Goal: Check status

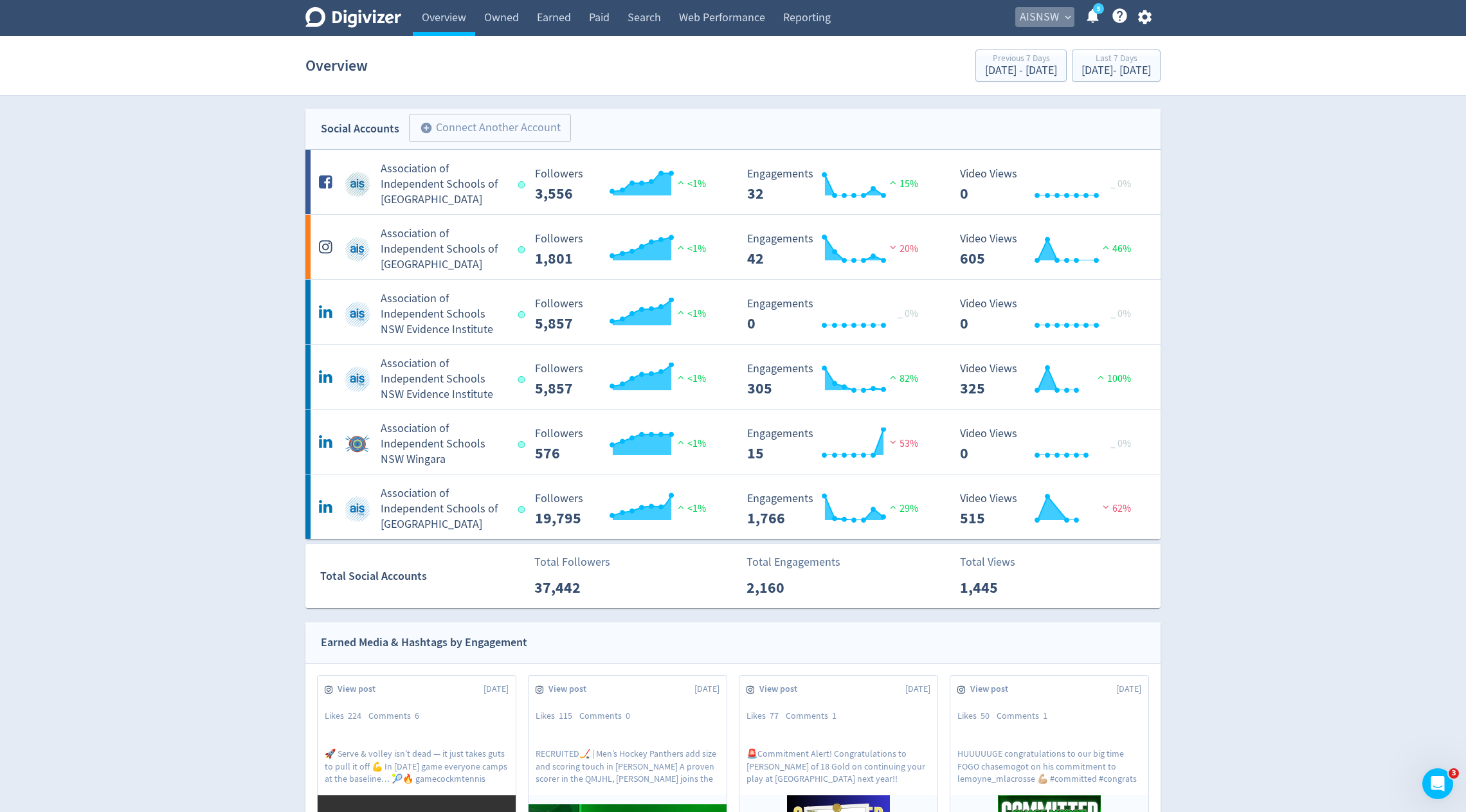
click at [1063, 14] on span "expand_more" at bounding box center [1068, 17] width 12 height 12
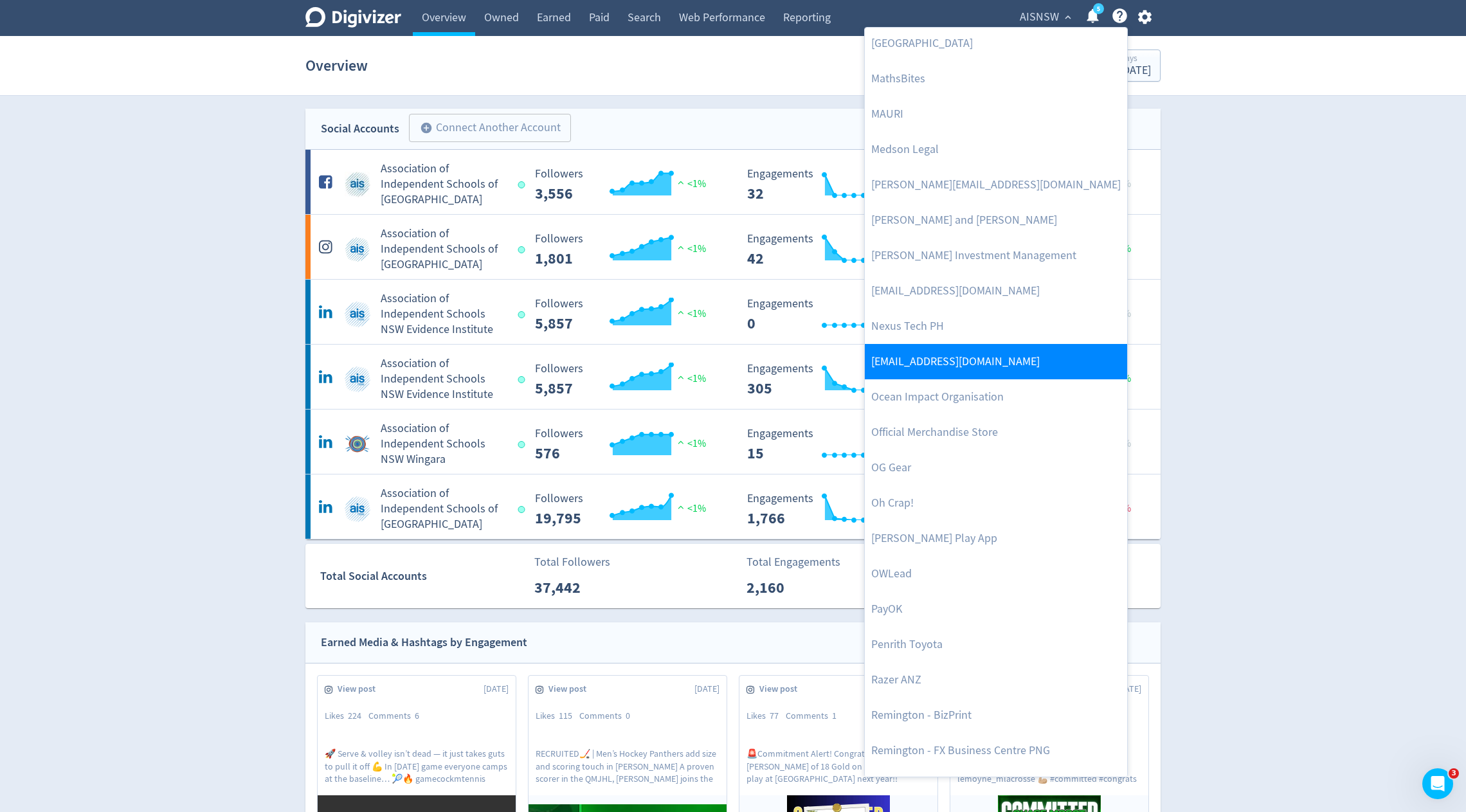
scroll to position [2227, 0]
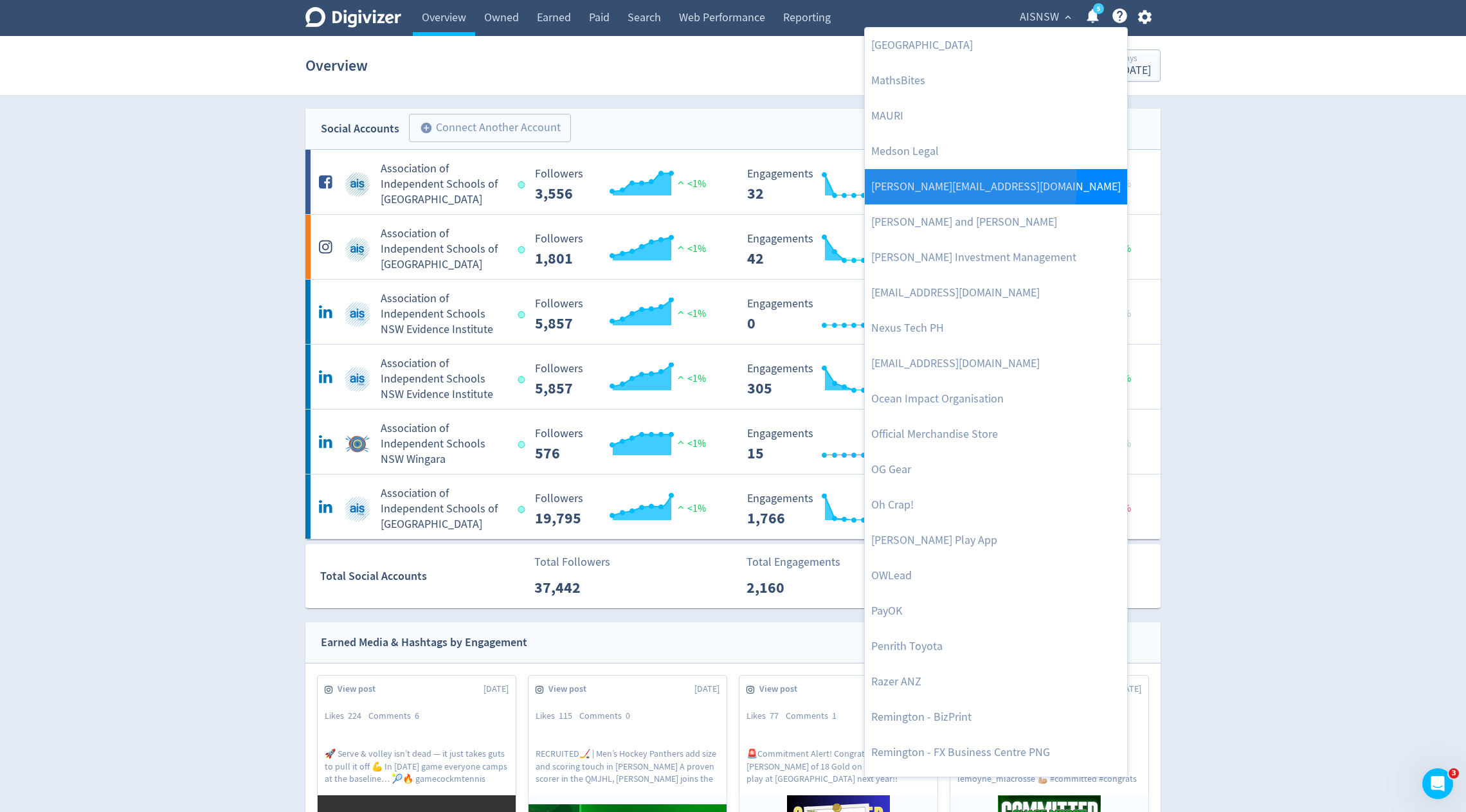
click at [929, 183] on link "[PERSON_NAME][EMAIL_ADDRESS][DOMAIN_NAME]" at bounding box center [996, 186] width 262 height 35
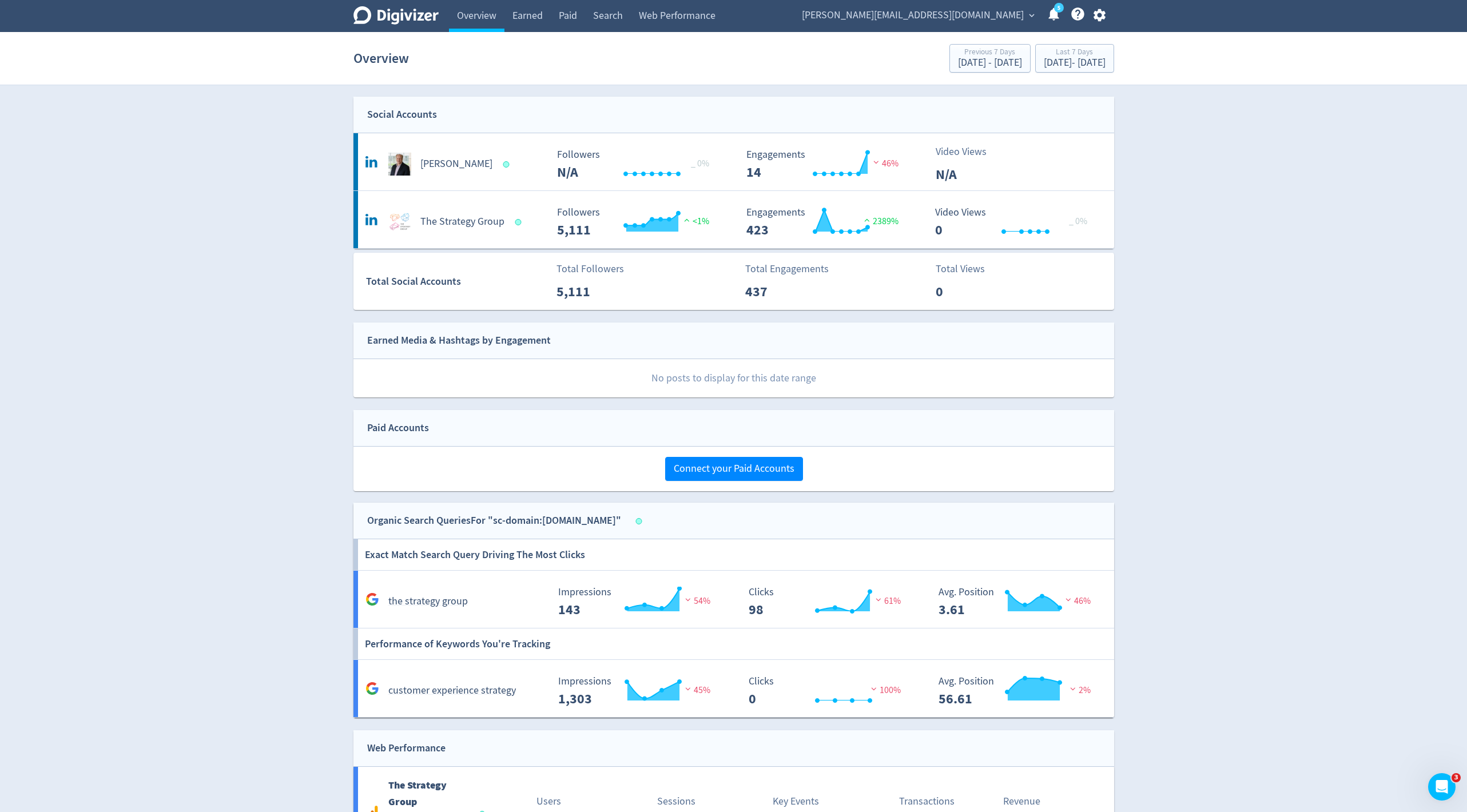
click at [974, 15] on span "[PERSON_NAME][EMAIL_ADDRESS][DOMAIN_NAME]" at bounding box center [913, 15] width 222 height 18
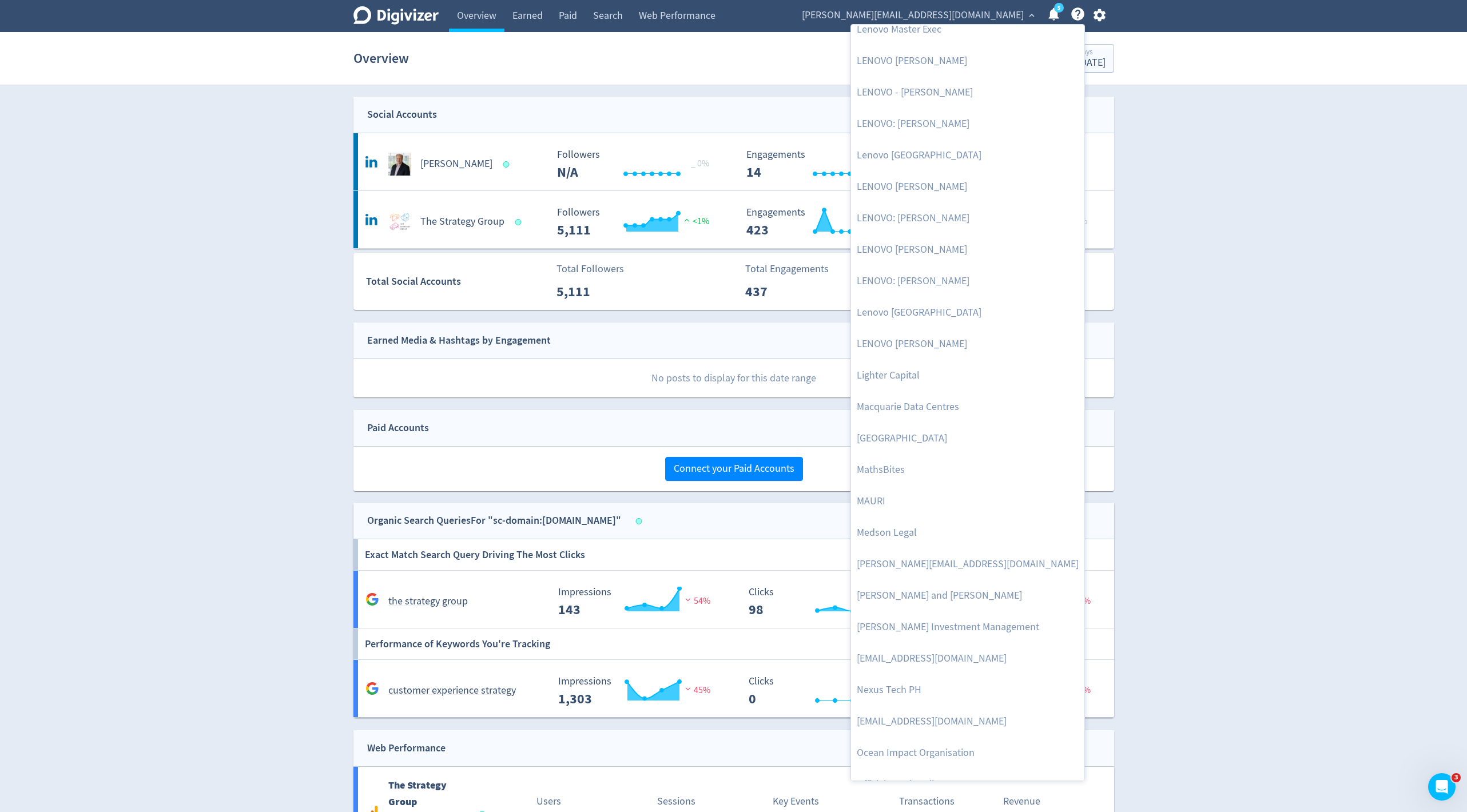
scroll to position [1553, 0]
click at [898, 550] on link "[PERSON_NAME][EMAIL_ADDRESS][DOMAIN_NAME]" at bounding box center [967, 563] width 233 height 32
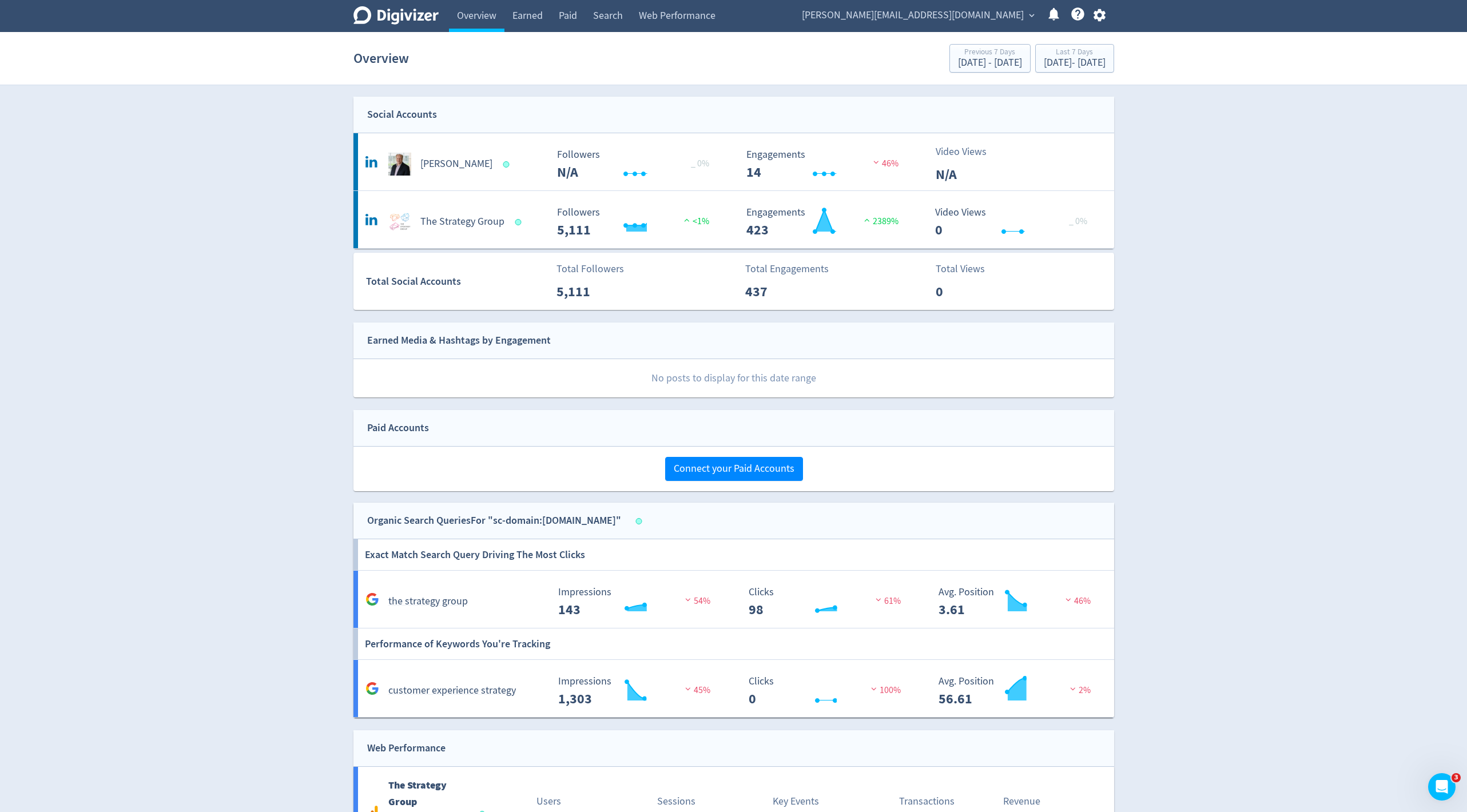
click at [993, 13] on span "[PERSON_NAME][EMAIL_ADDRESS][DOMAIN_NAME]" at bounding box center [913, 15] width 222 height 18
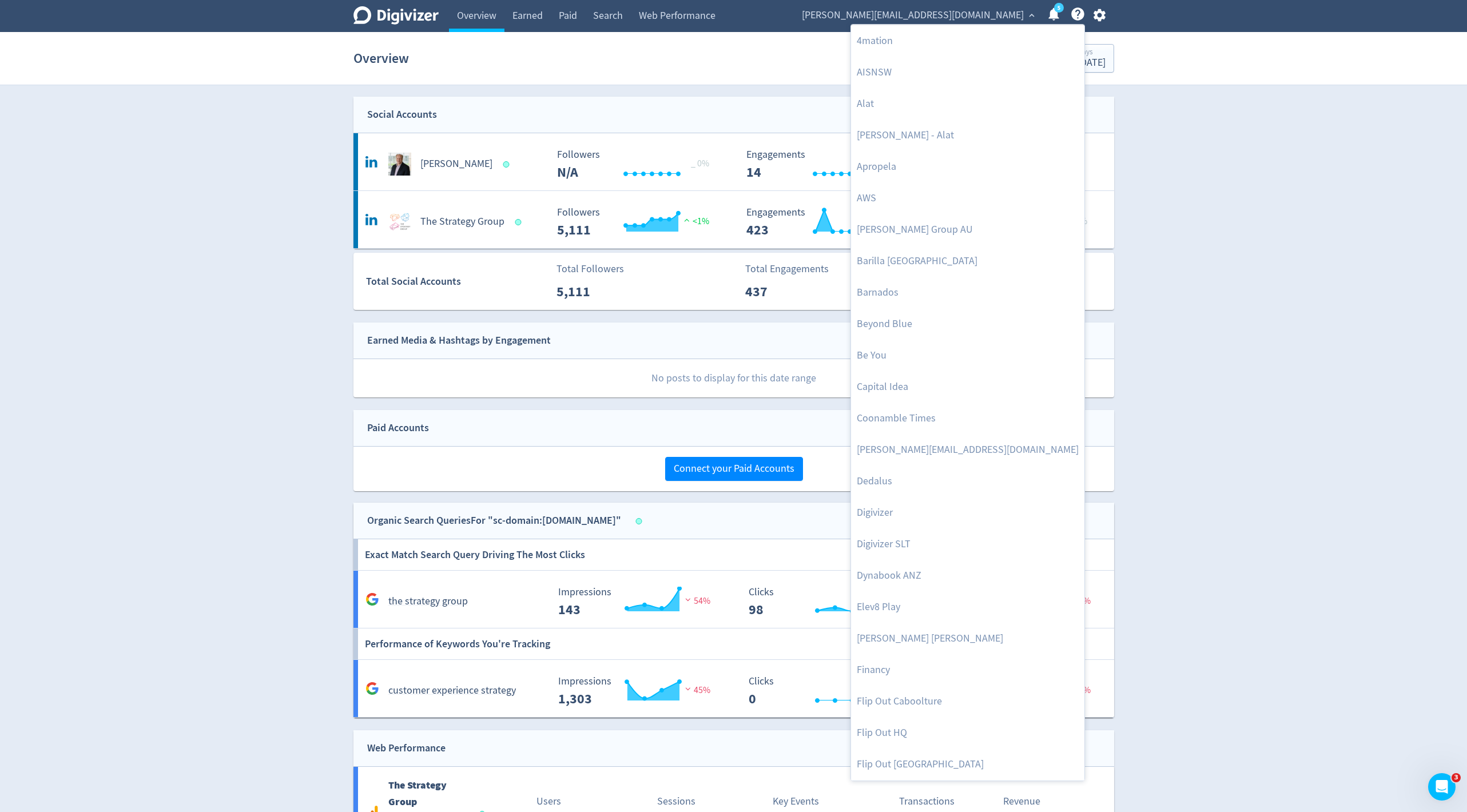
click at [994, 11] on div at bounding box center [734, 406] width 1467 height 812
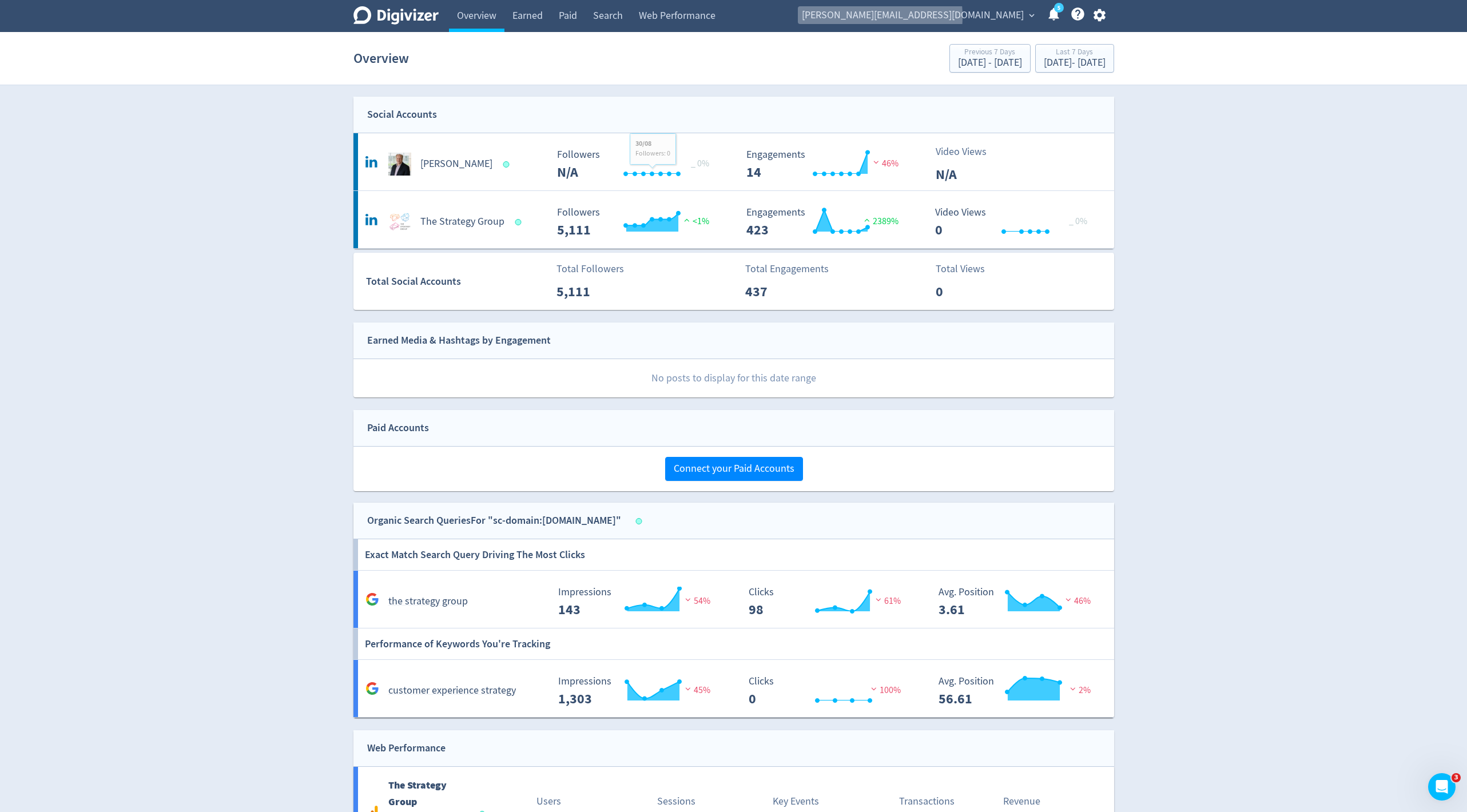
click at [920, 17] on span "[PERSON_NAME][EMAIL_ADDRESS][DOMAIN_NAME]" at bounding box center [913, 15] width 222 height 18
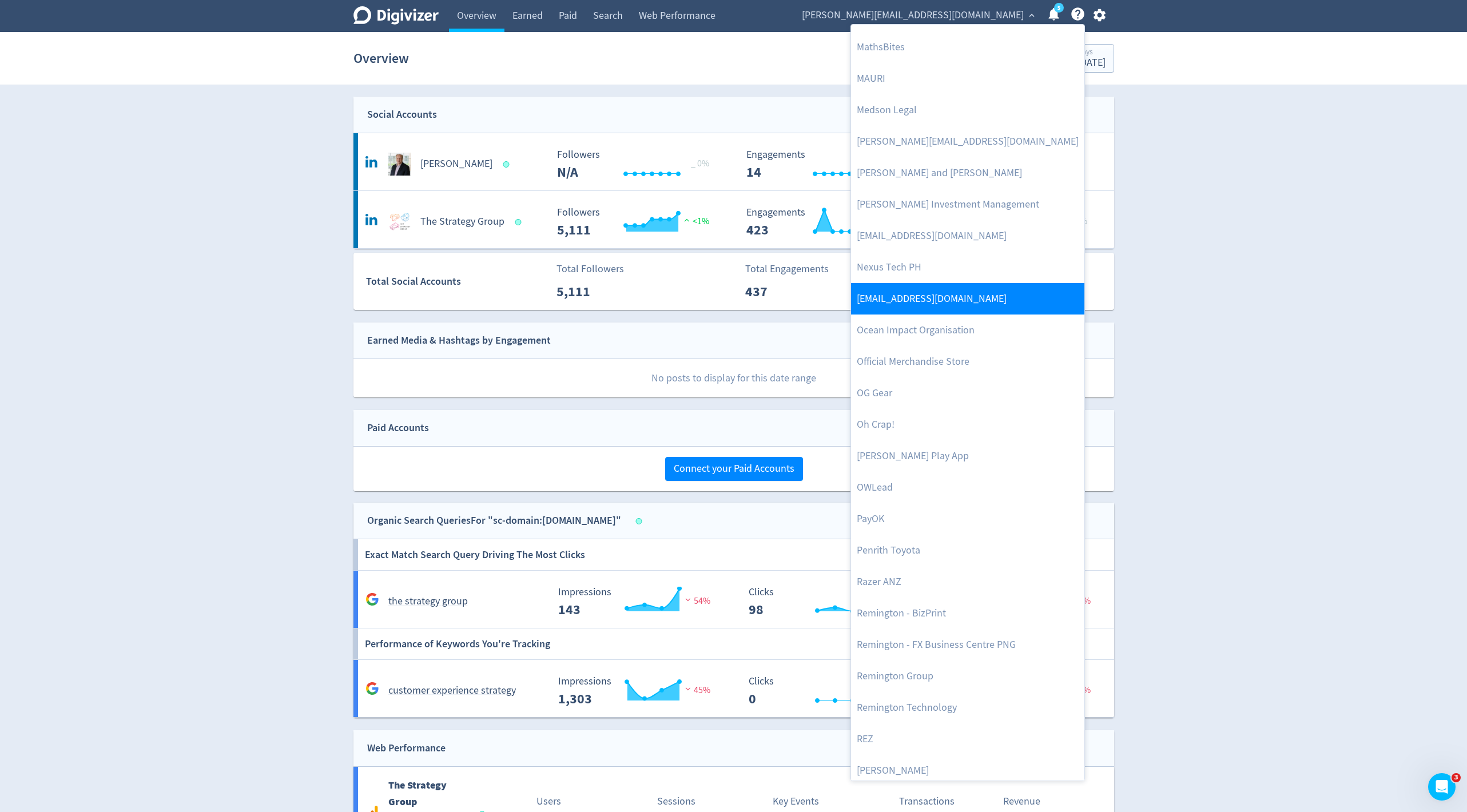
scroll to position [1987, 0]
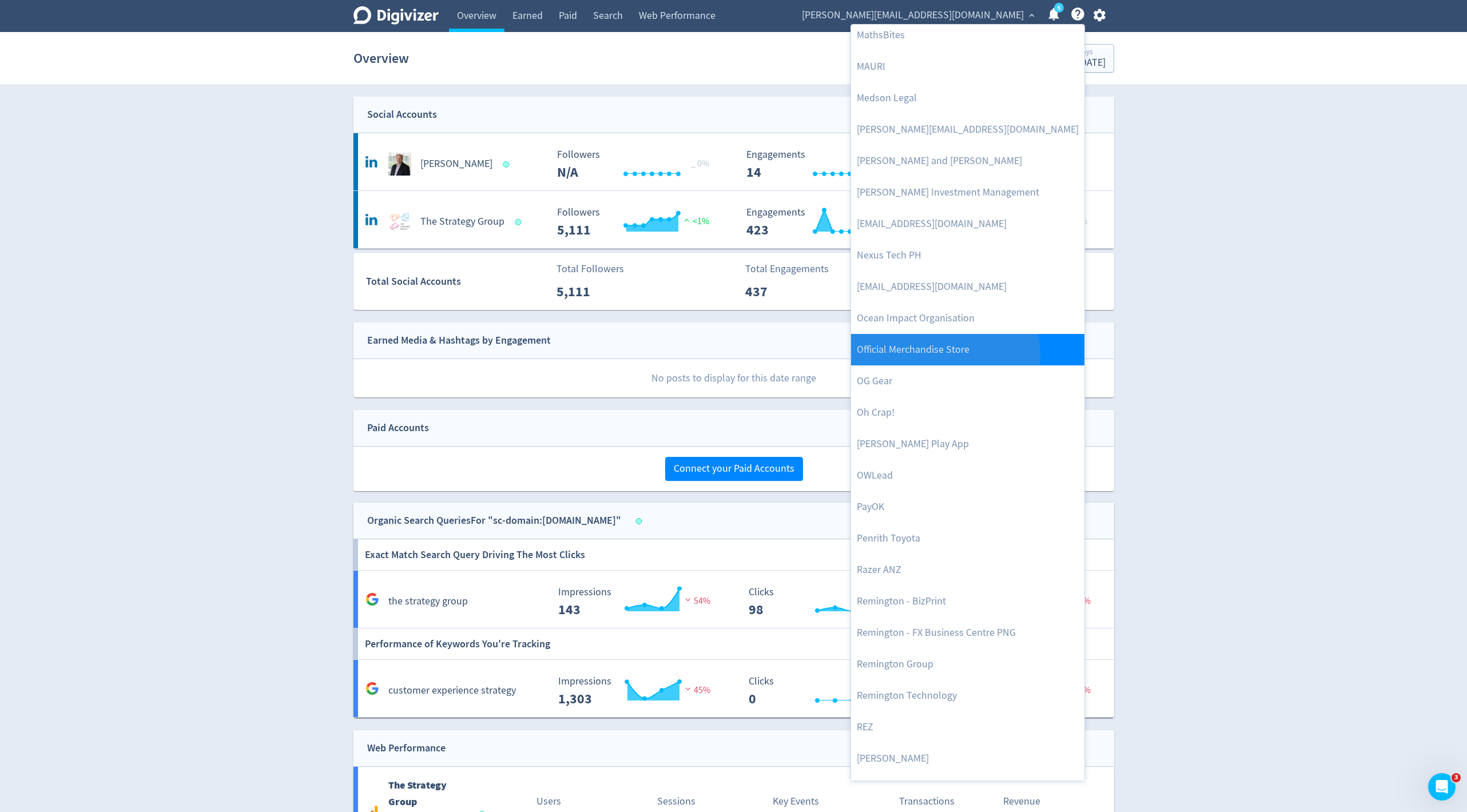
click at [926, 354] on link "Official Merchandise Store" at bounding box center [967, 349] width 233 height 32
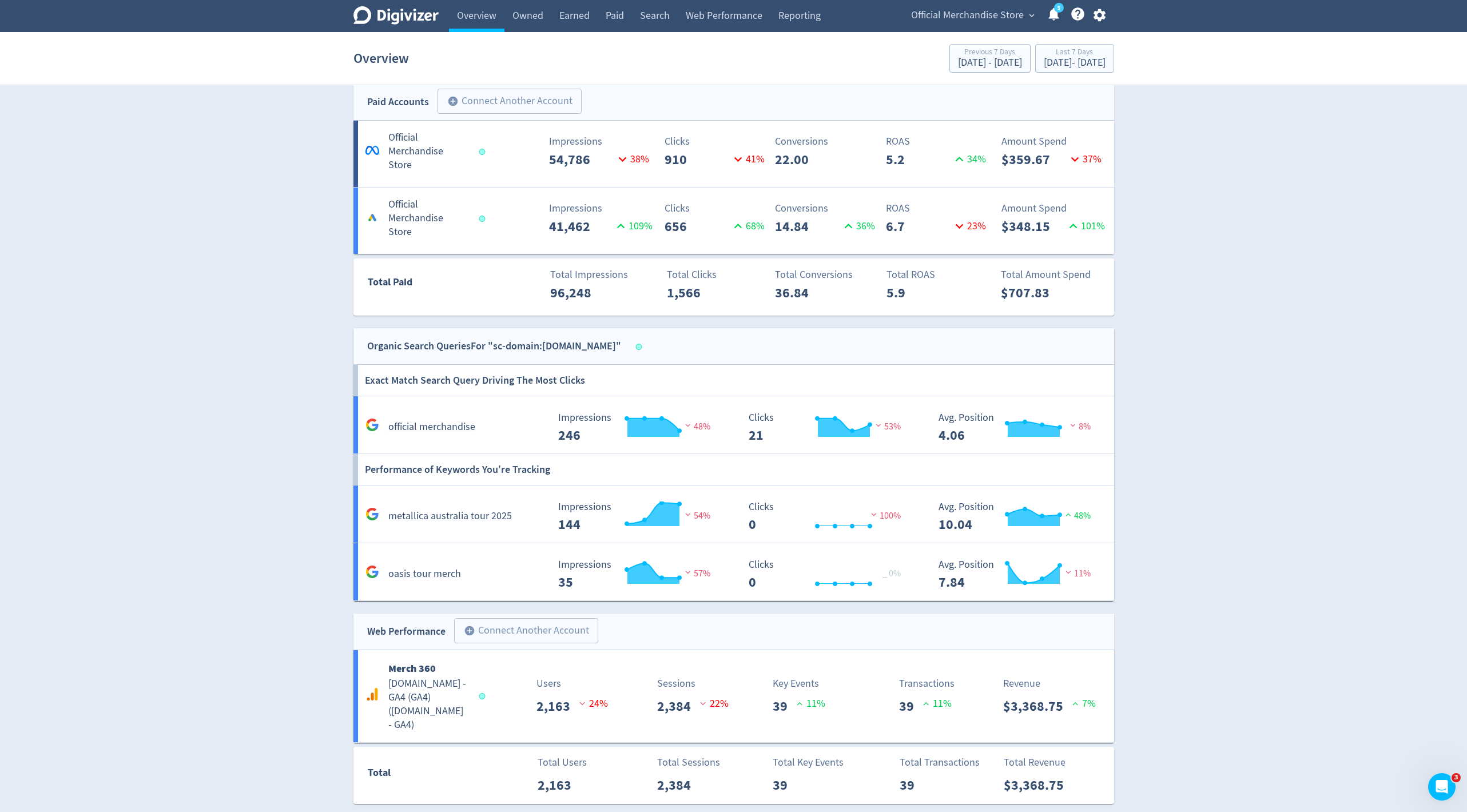
scroll to position [621, 0]
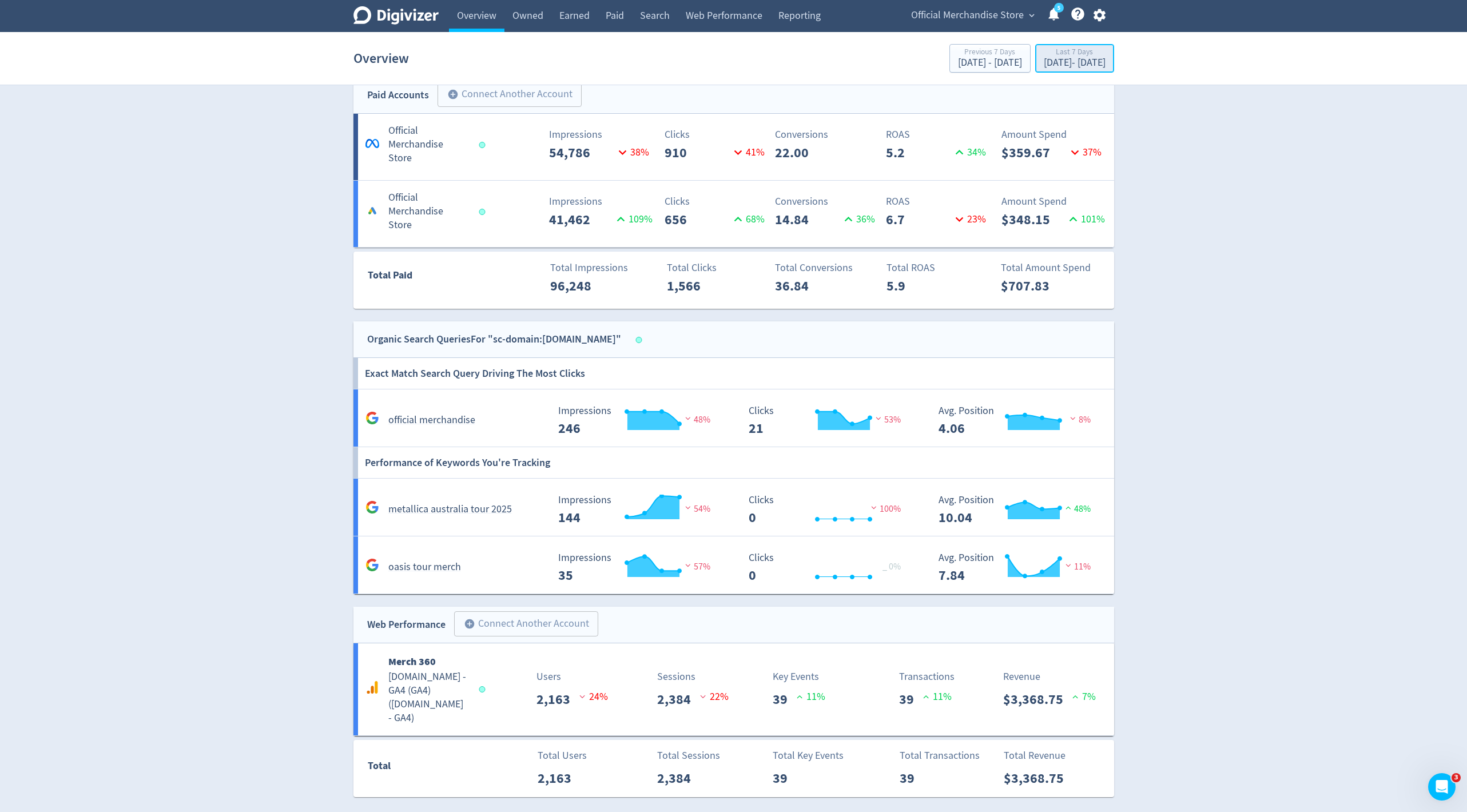
click at [1056, 56] on div "Last 7 Days" at bounding box center [1074, 53] width 62 height 10
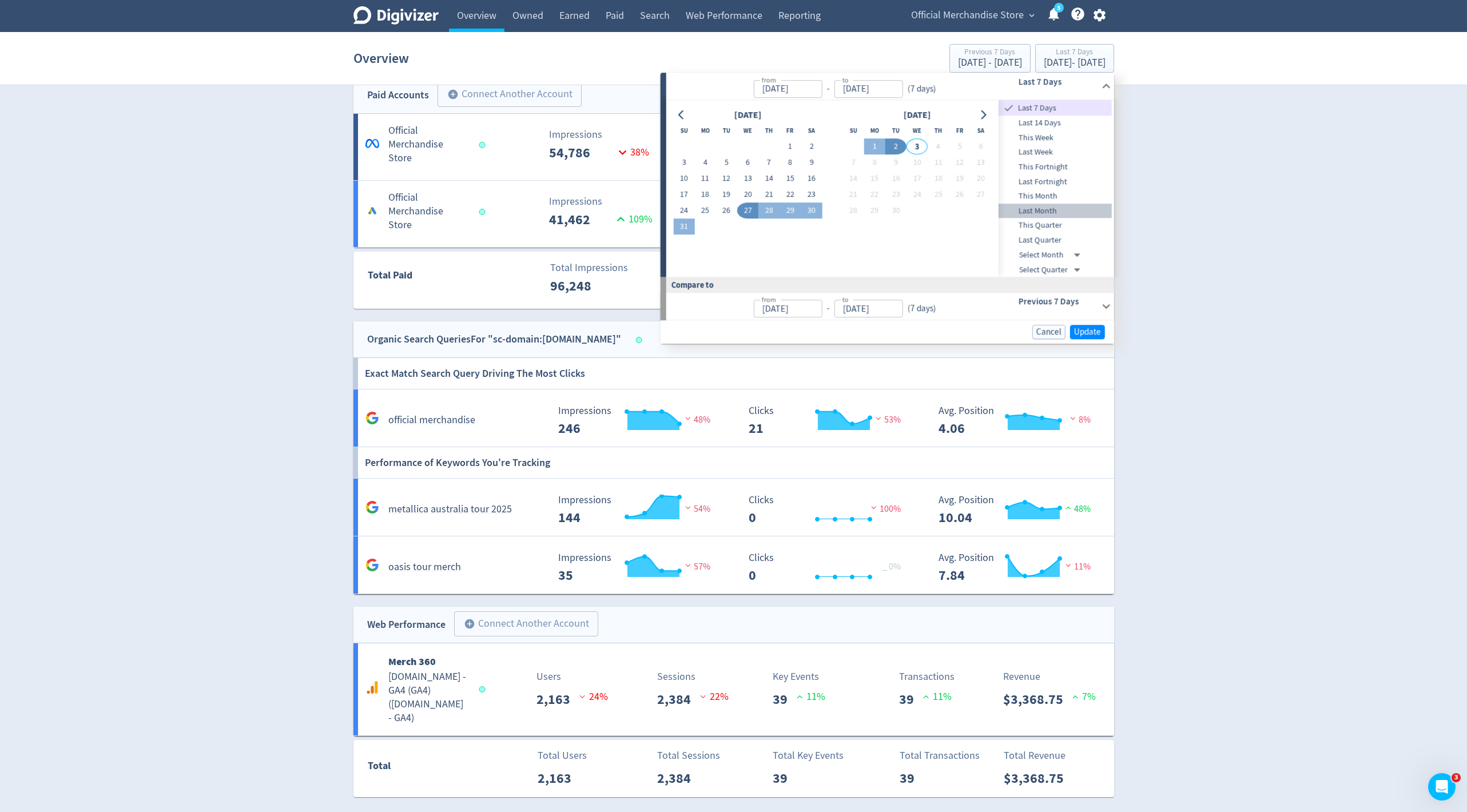
click at [1053, 209] on span "Last Month" at bounding box center [1055, 211] width 113 height 13
type input "[DATE]"
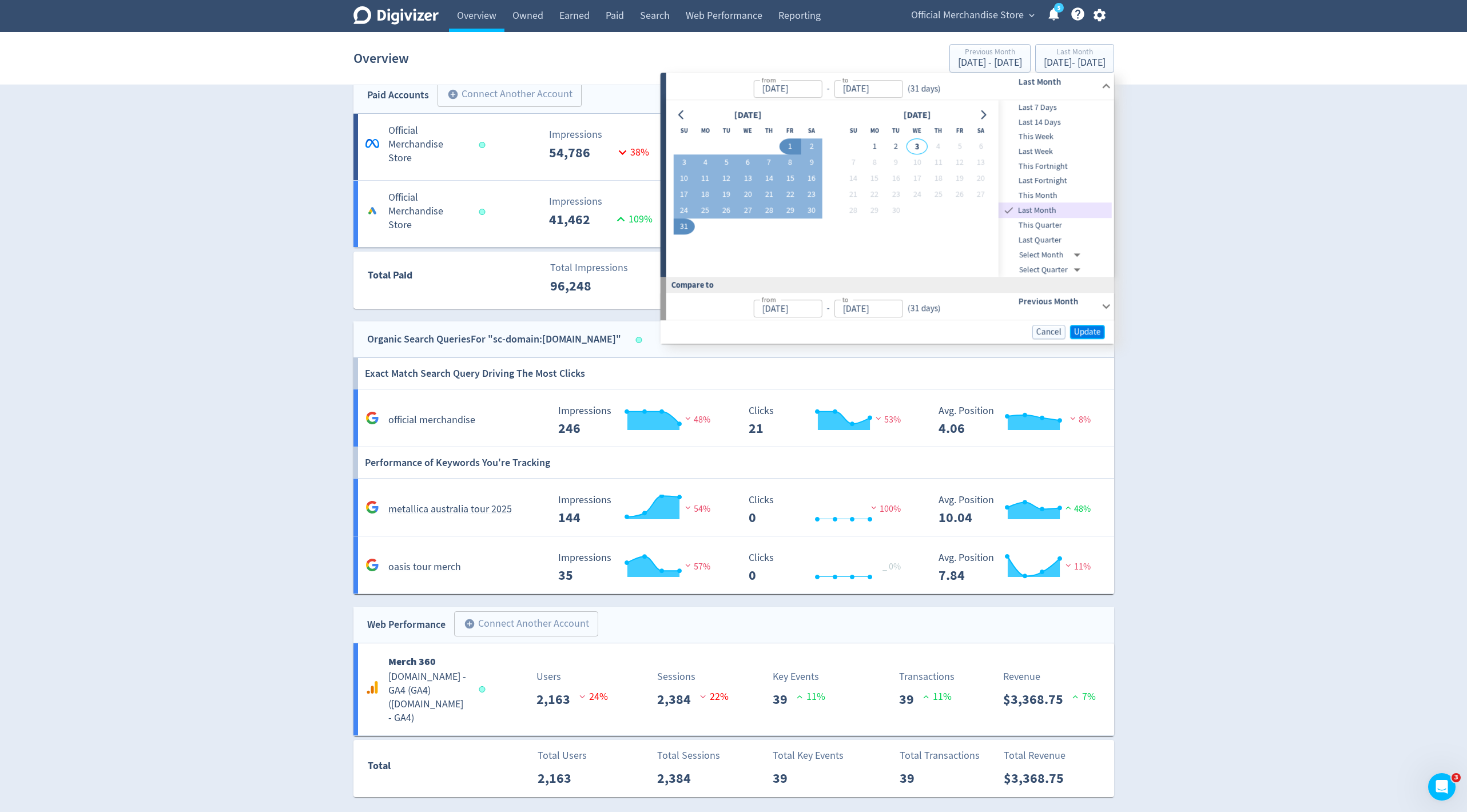
click at [1091, 327] on span "Update" at bounding box center [1087, 331] width 27 height 8
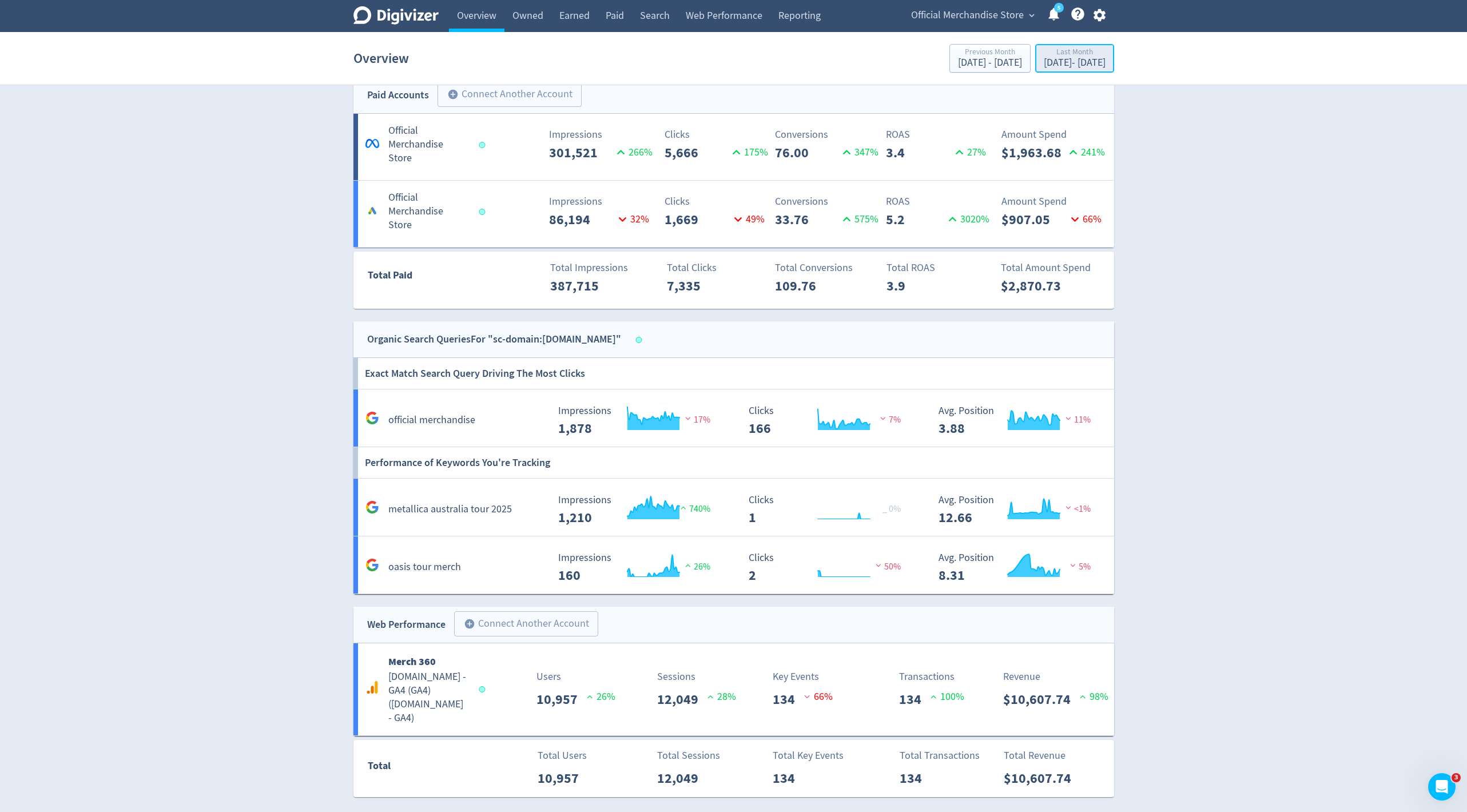
click at [1058, 56] on div "Last Month" at bounding box center [1074, 53] width 62 height 10
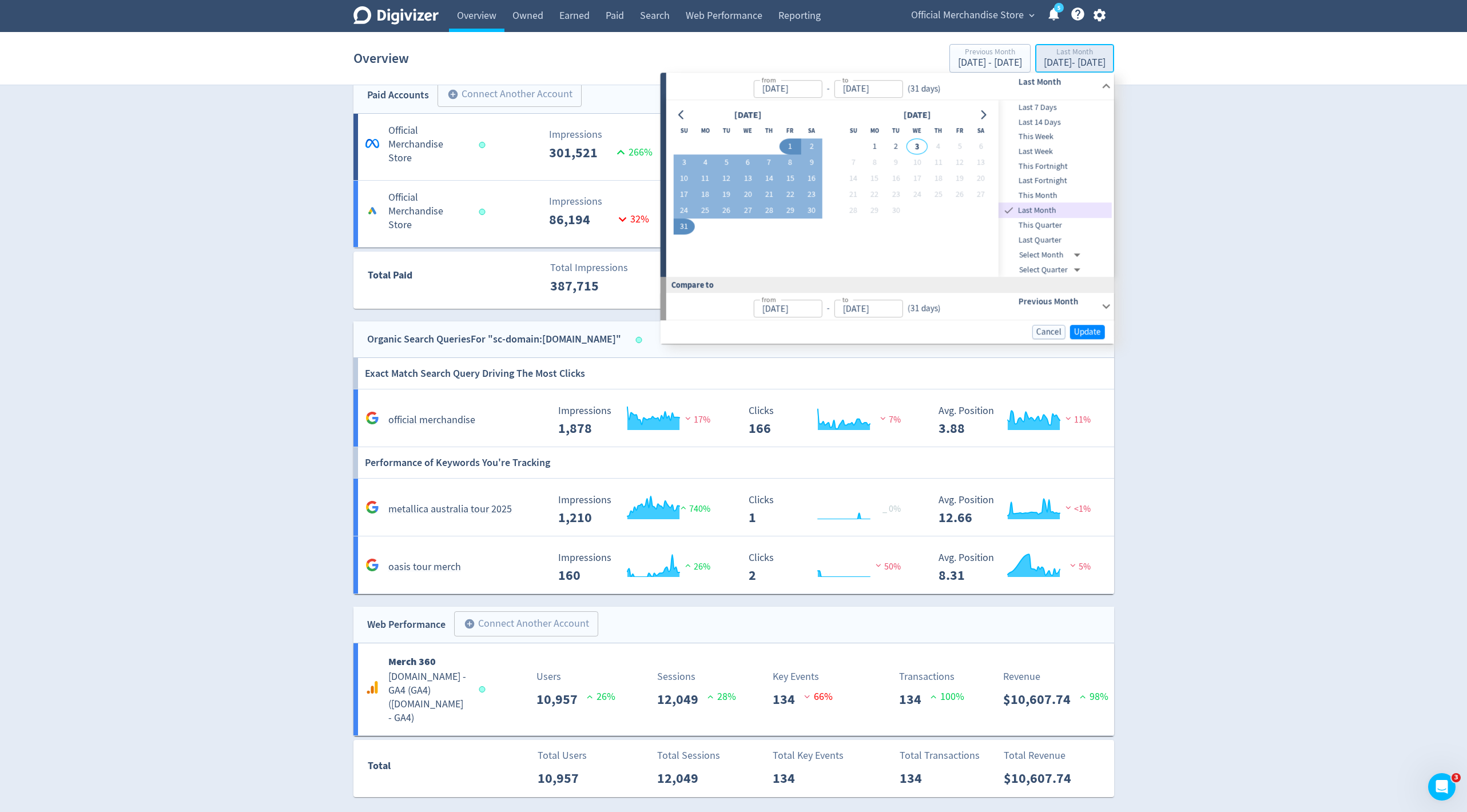
type input "[DATE]"
click at [1044, 200] on span "This Month" at bounding box center [1055, 196] width 113 height 13
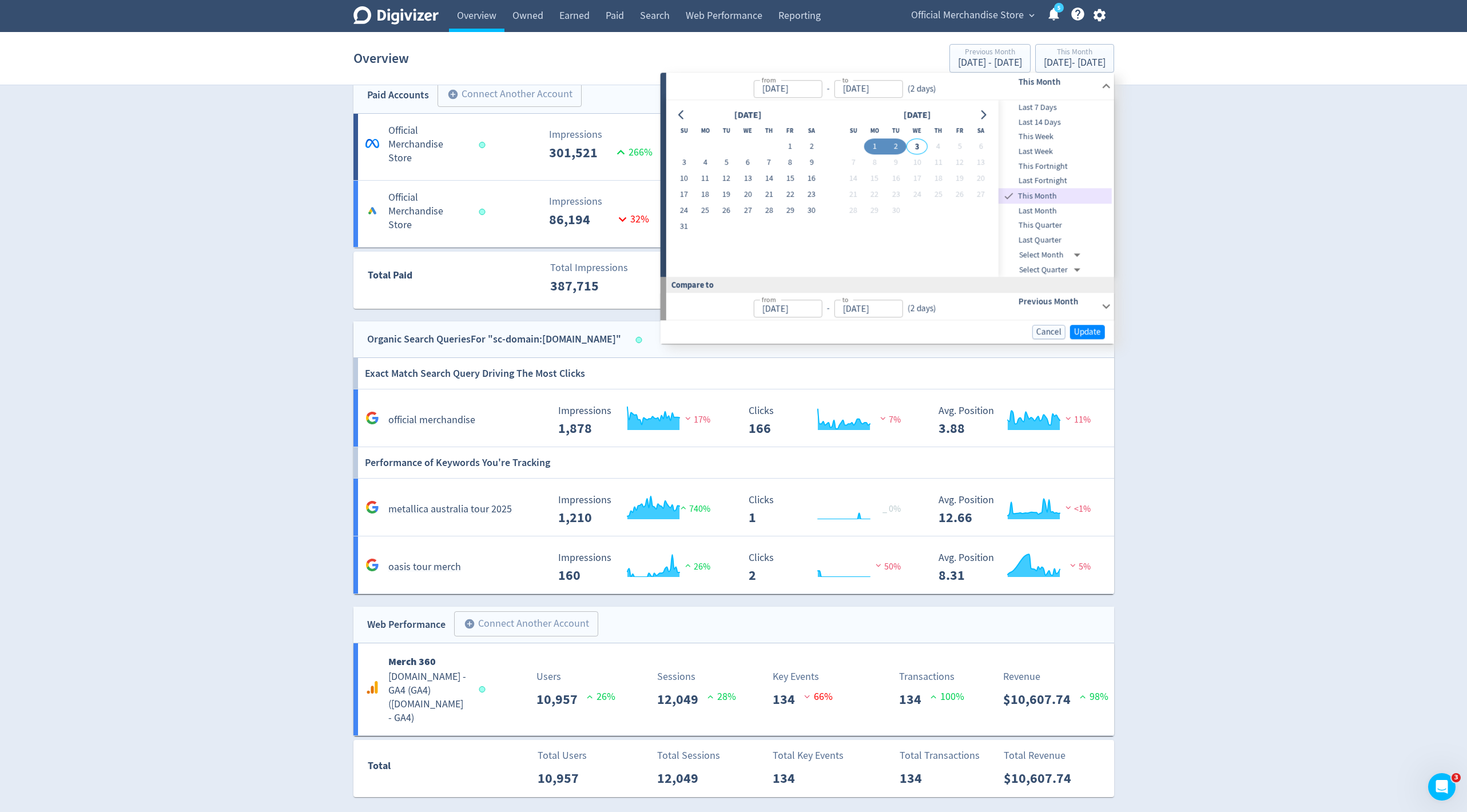
type input "[DATE]"
click at [1098, 327] on span "Update" at bounding box center [1087, 331] width 27 height 8
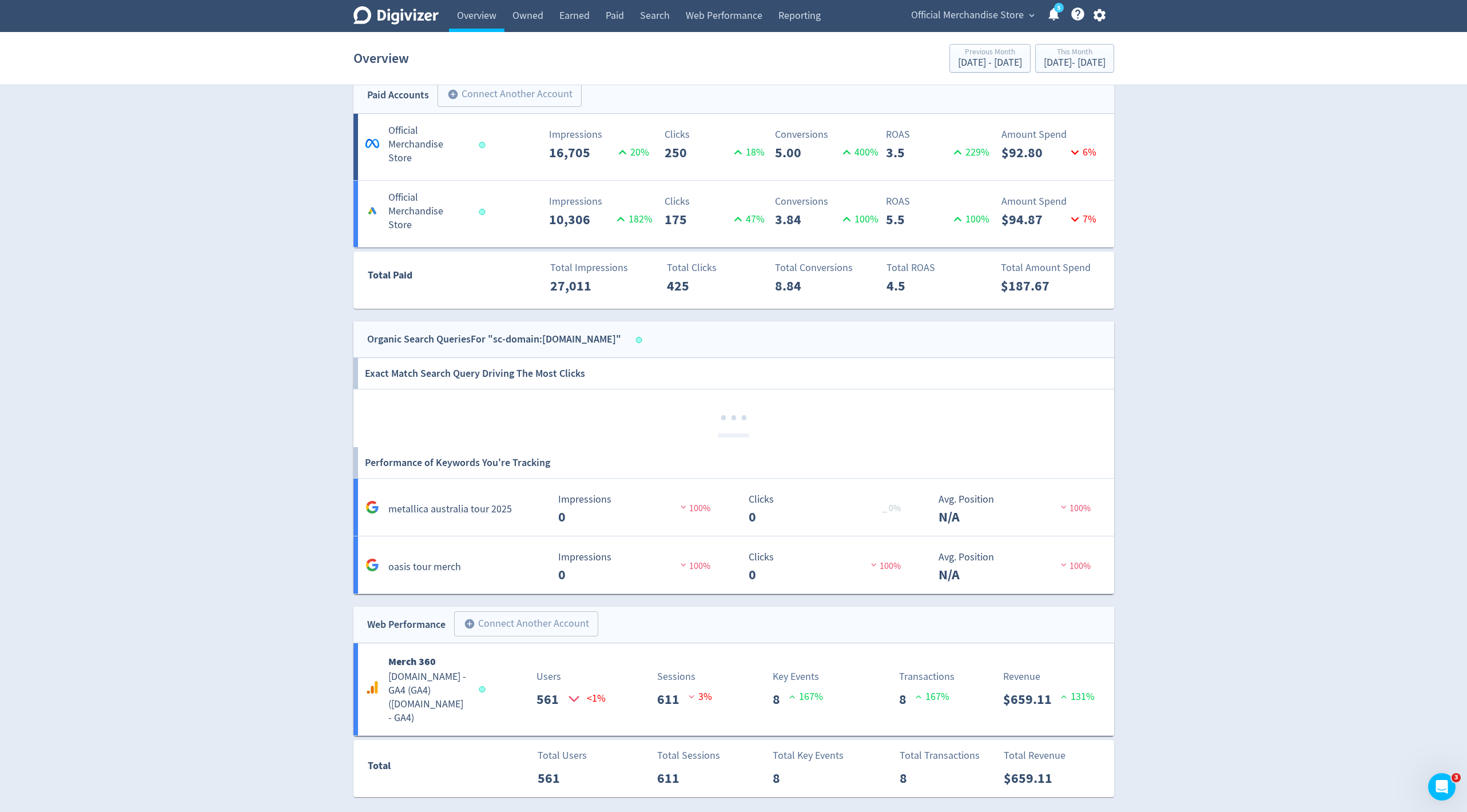
scroll to position [609, 0]
